Goal: Task Accomplishment & Management: Use online tool/utility

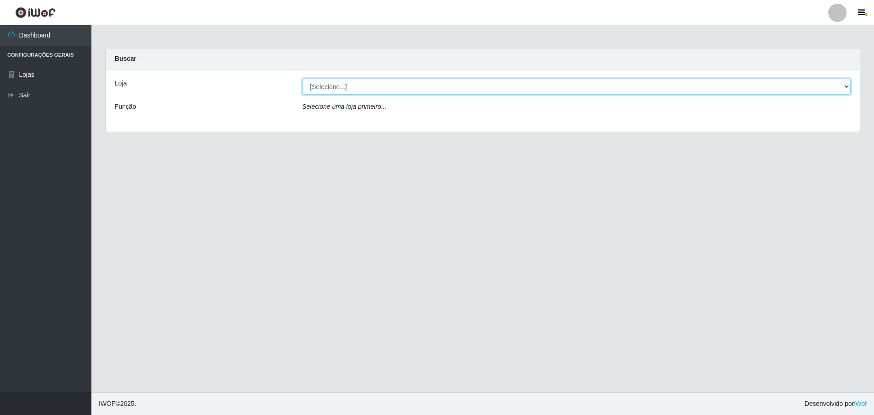
click at [340, 87] on select "[Selecione...] Extrabom - Loja 05 [GEOGRAPHIC_DATA]" at bounding box center [576, 87] width 549 height 16
select select "494"
click at [302, 79] on select "[Selecione...] Extrabom - Loja 05 [GEOGRAPHIC_DATA]" at bounding box center [576, 87] width 549 height 16
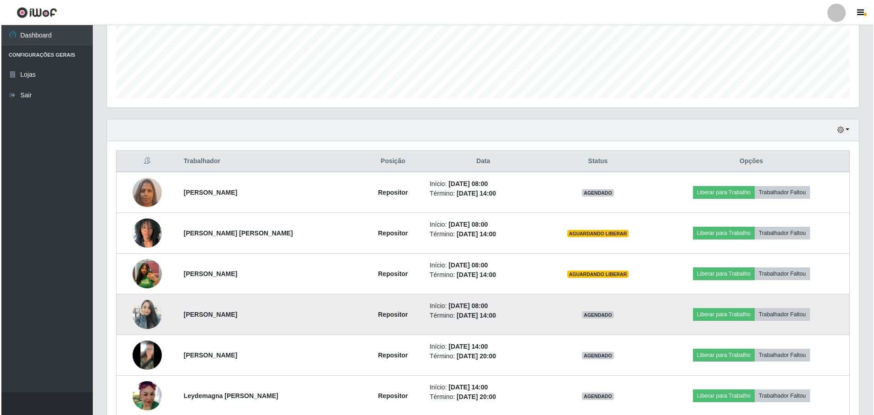
scroll to position [273, 0]
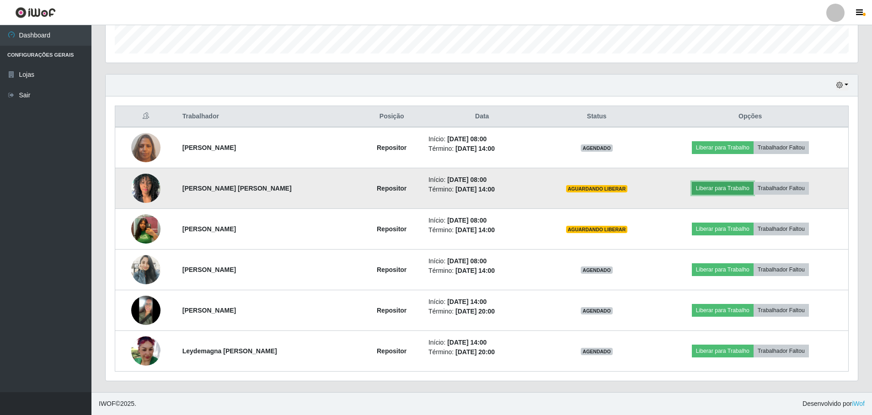
click at [713, 190] on button "Liberar para Trabalho" at bounding box center [723, 188] width 62 height 13
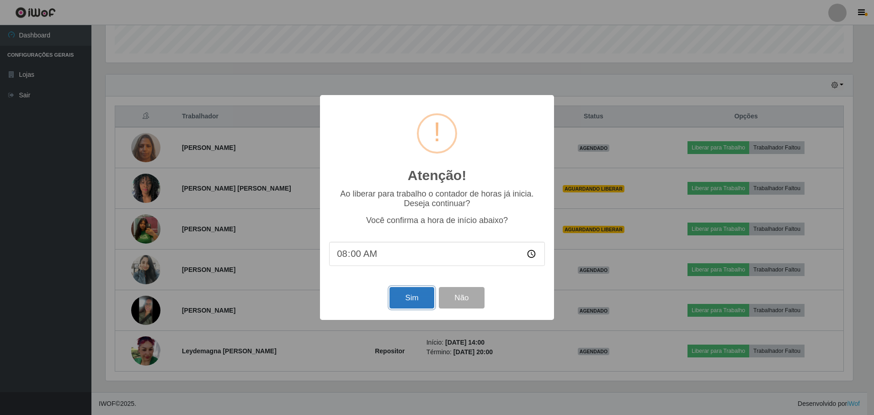
click at [405, 300] on button "Sim" at bounding box center [411, 297] width 44 height 21
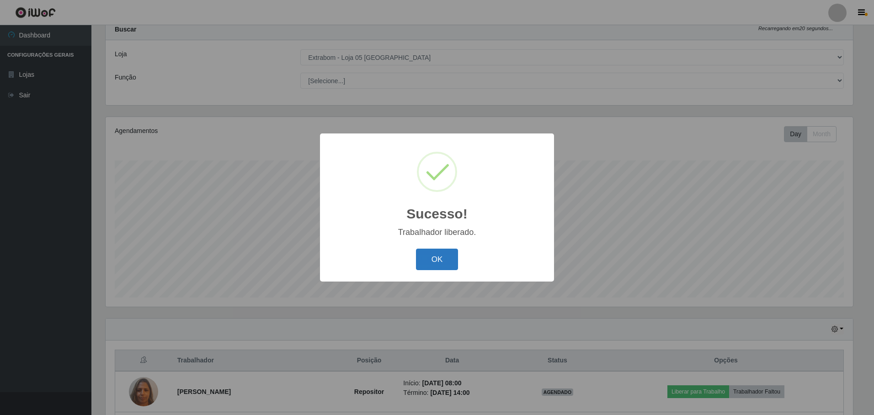
click at [428, 262] on button "OK" at bounding box center [437, 259] width 43 height 21
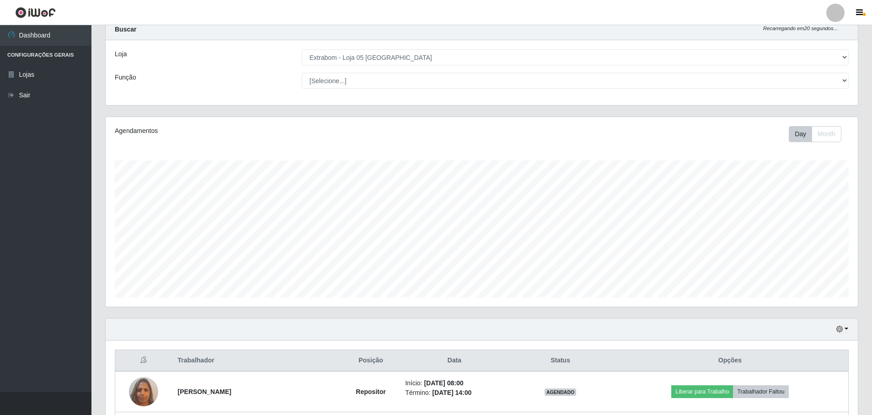
scroll to position [258, 0]
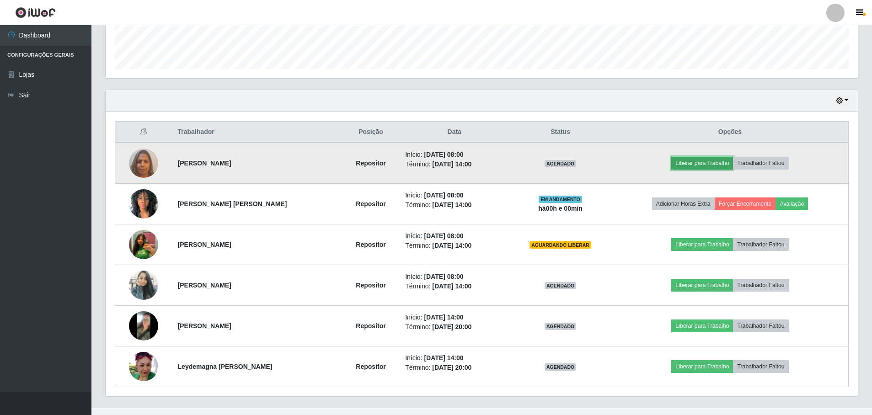
click at [719, 165] on button "Liberar para Trabalho" at bounding box center [702, 163] width 62 height 13
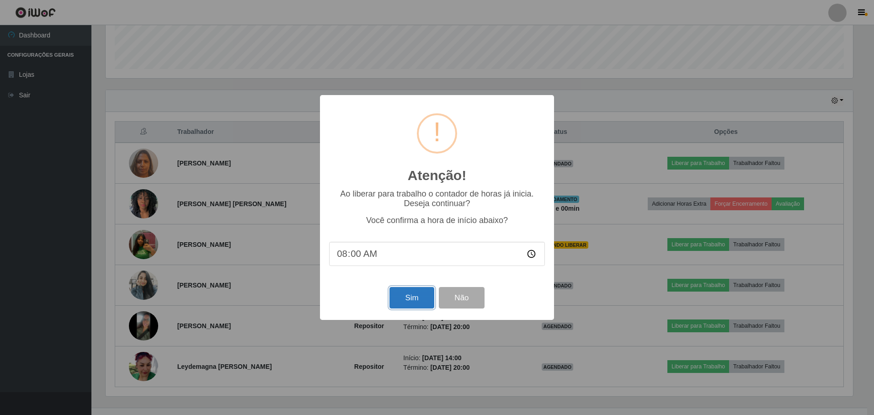
click at [406, 300] on button "Sim" at bounding box center [411, 297] width 44 height 21
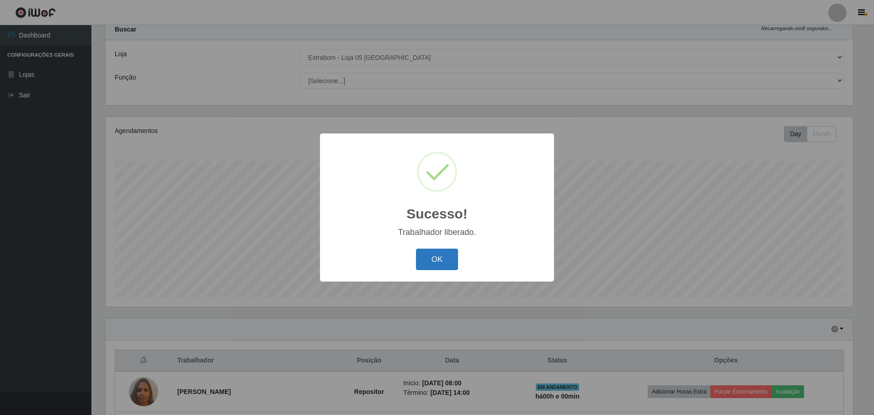
click at [442, 262] on button "OK" at bounding box center [437, 259] width 43 height 21
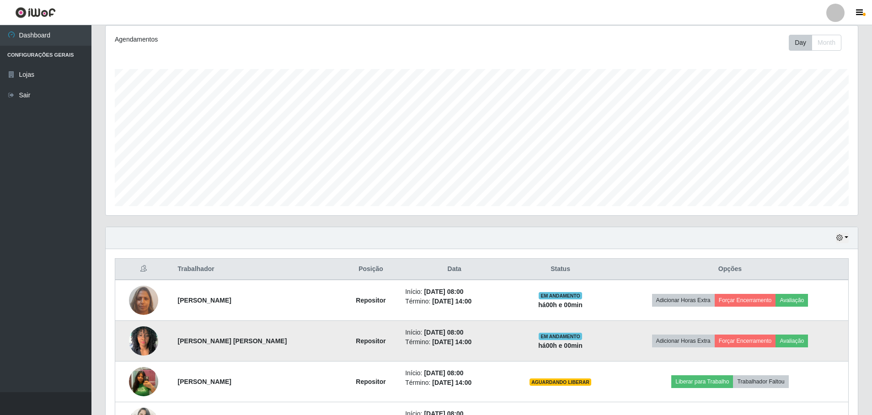
scroll to position [212, 0]
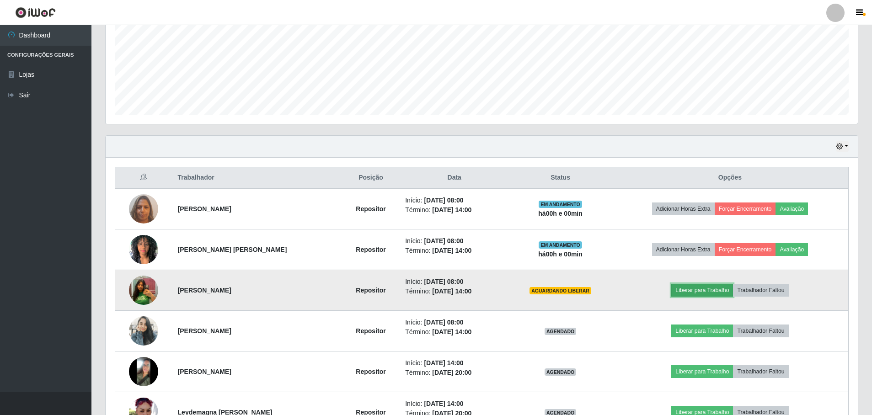
click at [725, 293] on button "Liberar para Trabalho" at bounding box center [702, 290] width 62 height 13
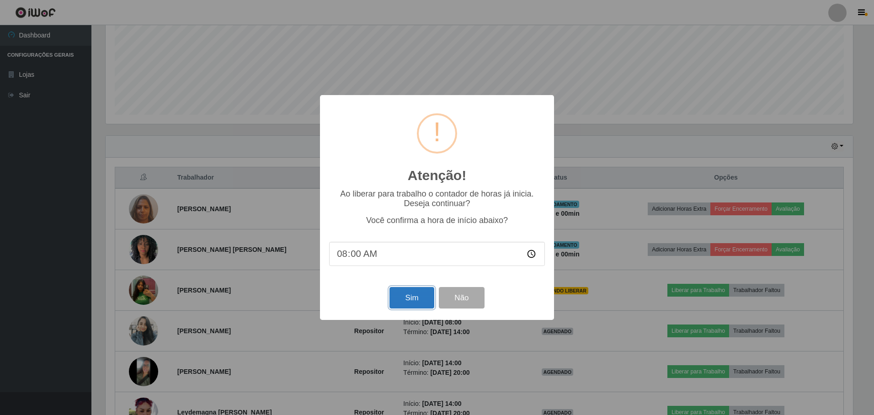
click at [399, 306] on button "Sim" at bounding box center [411, 297] width 44 height 21
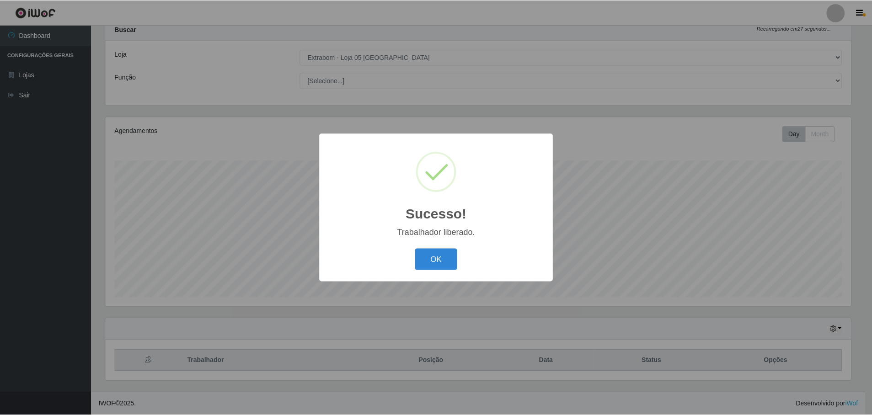
scroll to position [0, 0]
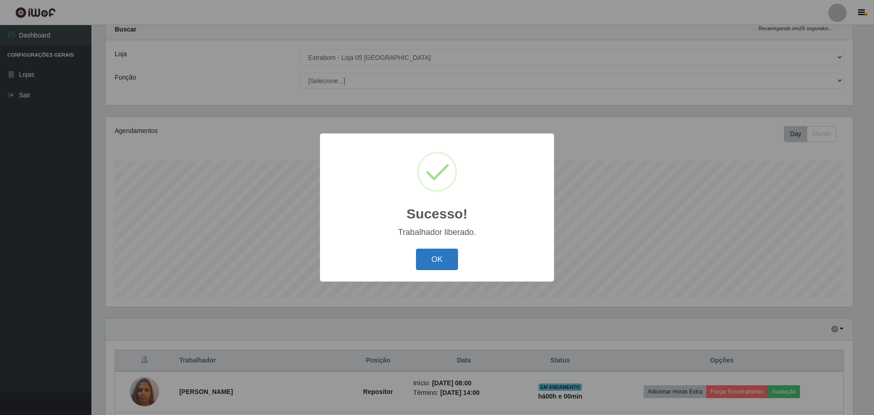
click at [426, 264] on button "OK" at bounding box center [437, 259] width 43 height 21
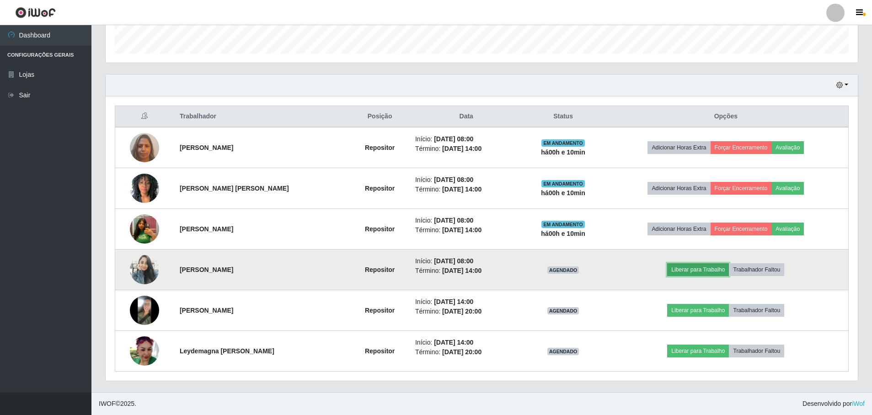
click at [715, 275] on button "Liberar para Trabalho" at bounding box center [698, 269] width 62 height 13
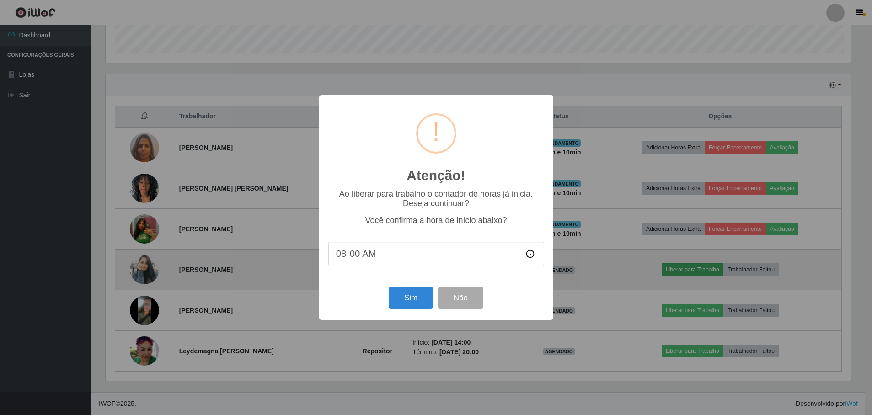
scroll to position [190, 747]
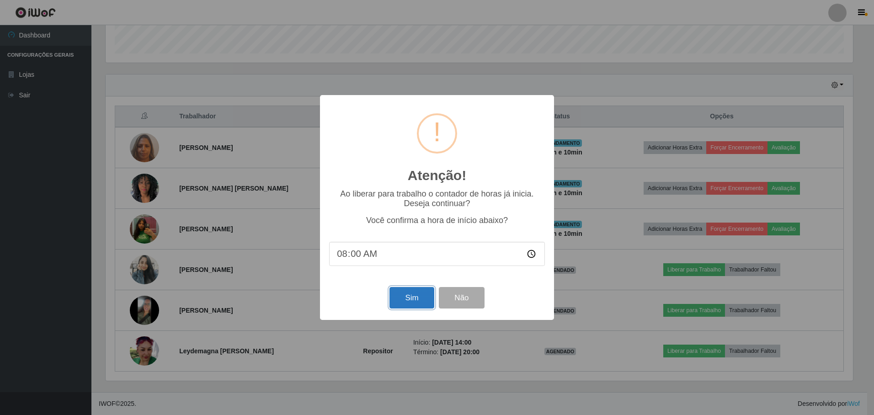
click at [404, 305] on button "Sim" at bounding box center [411, 297] width 44 height 21
